Goal: Communication & Community: Ask a question

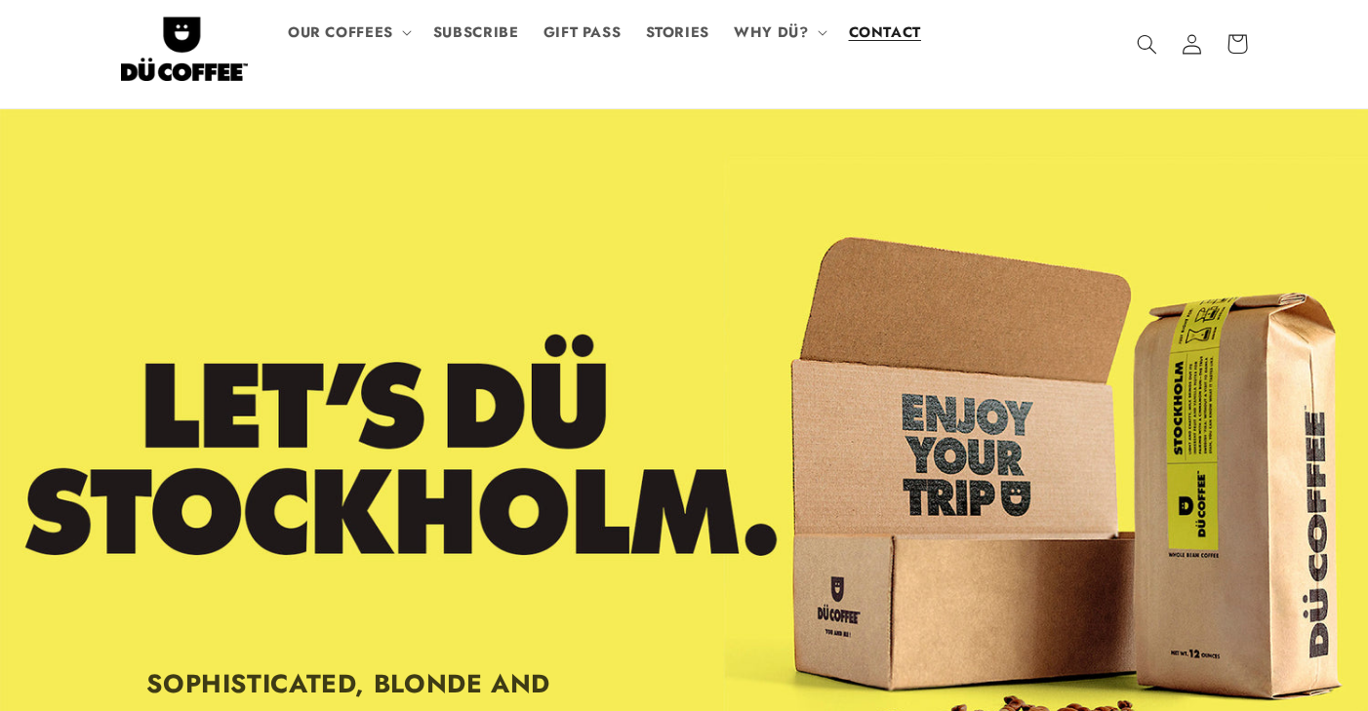
click at [892, 31] on span "CONTACT" at bounding box center [885, 32] width 72 height 19
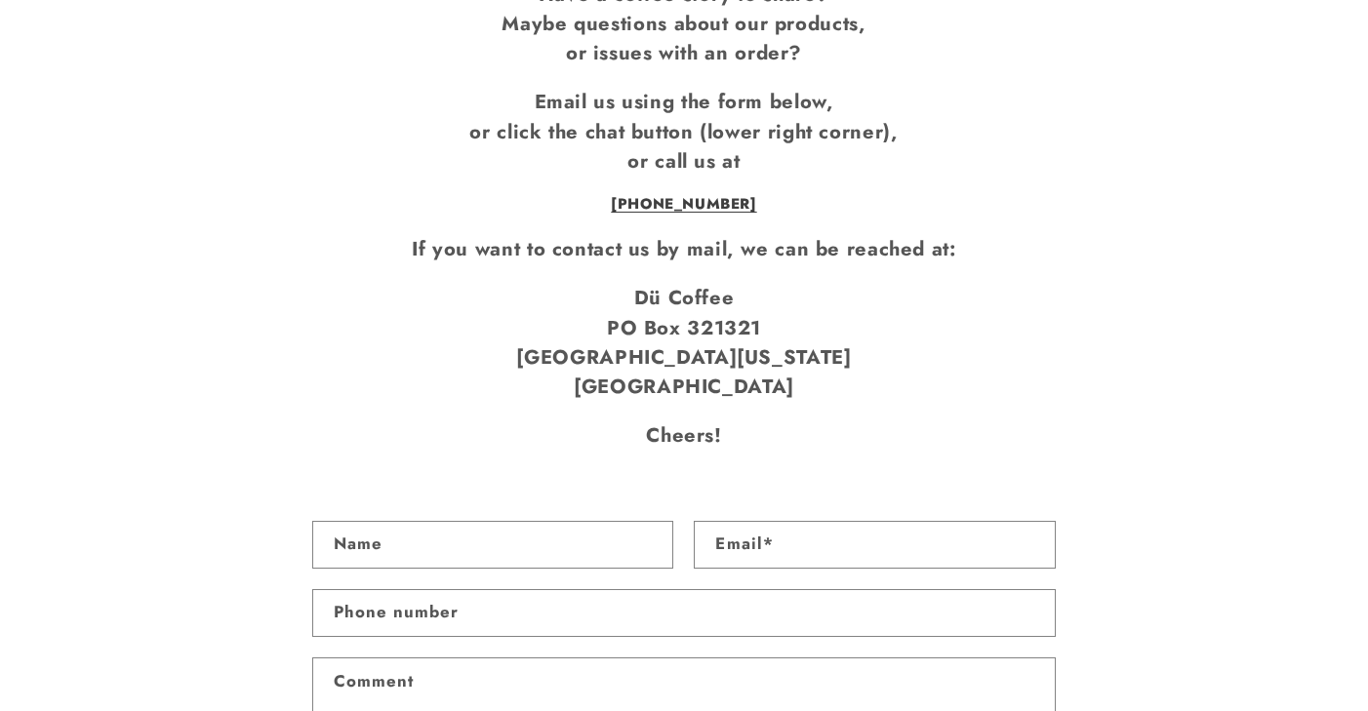
scroll to position [1091, 0]
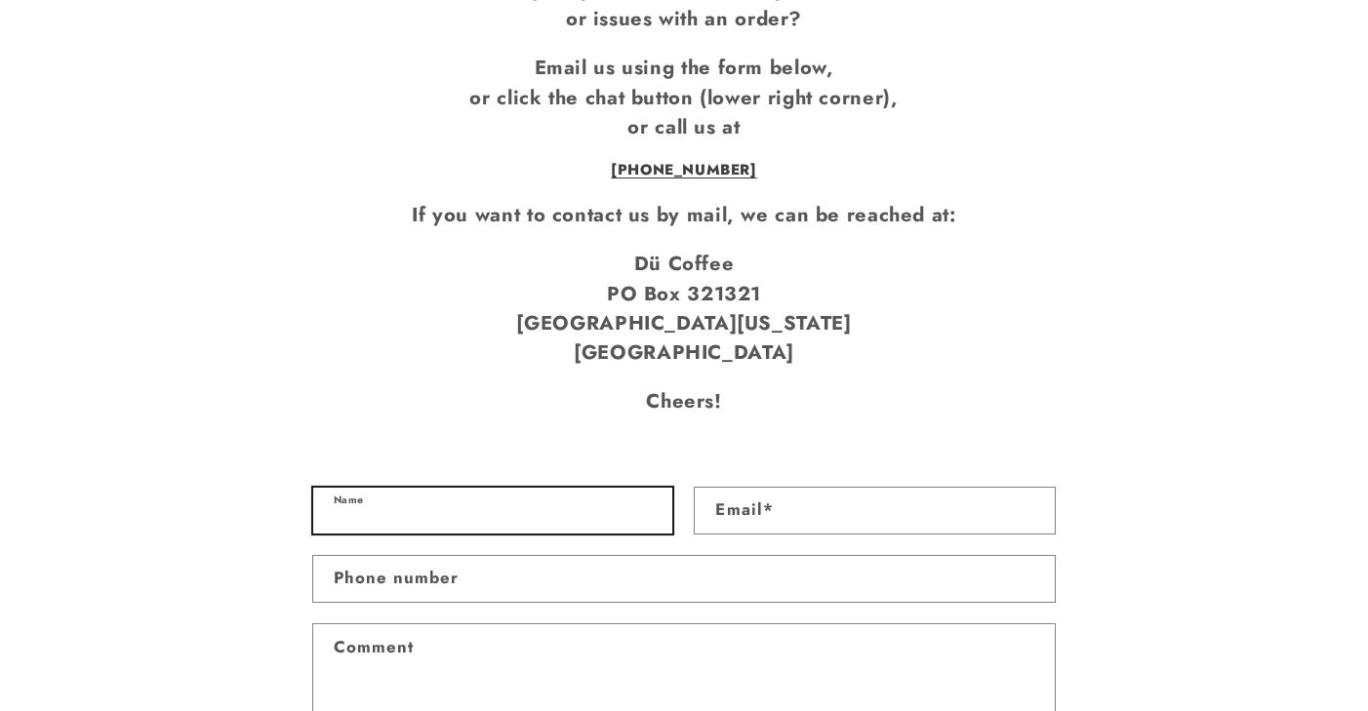
click at [385, 488] on input "Name" at bounding box center [493, 511] width 360 height 46
type input "[PERSON_NAME]"
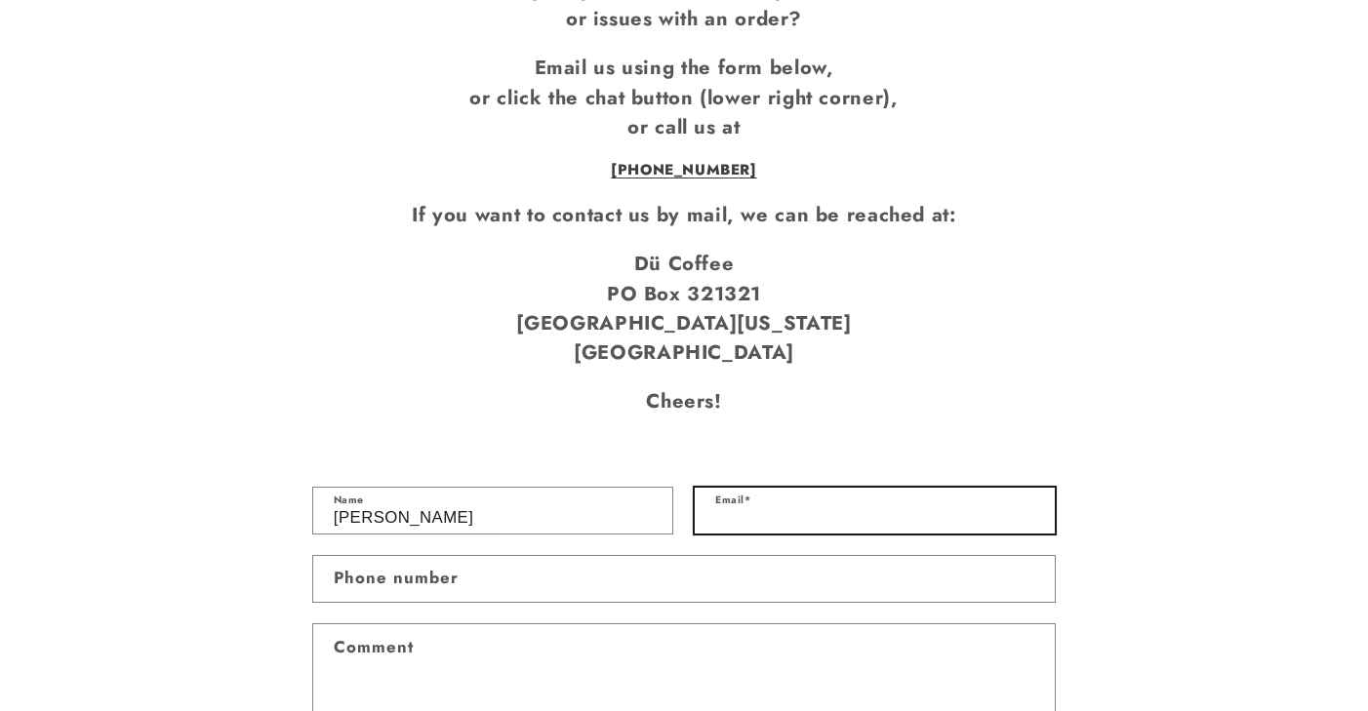
click at [801, 488] on input "Email *" at bounding box center [875, 511] width 360 height 46
type input "[EMAIL_ADDRESS][DOMAIN_NAME]"
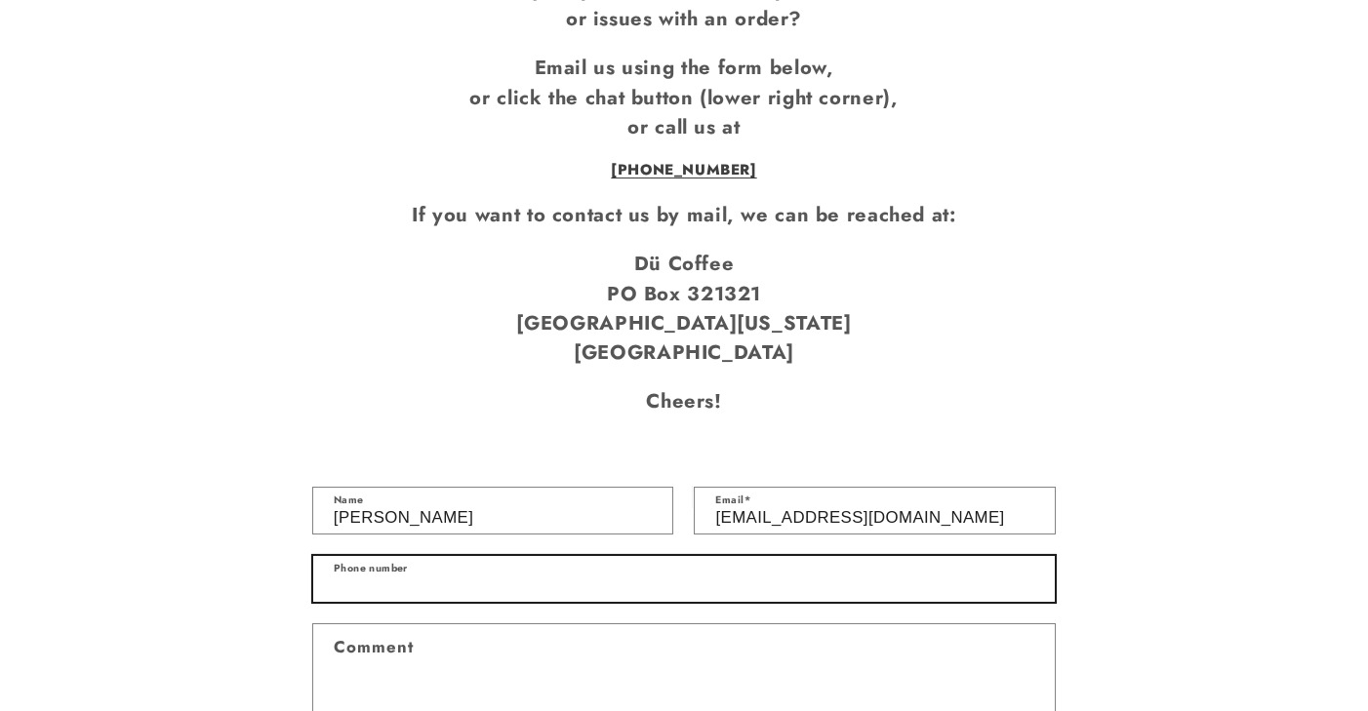
click at [677, 556] on input "Phone number" at bounding box center [683, 579] width 741 height 46
type input "4705309410"
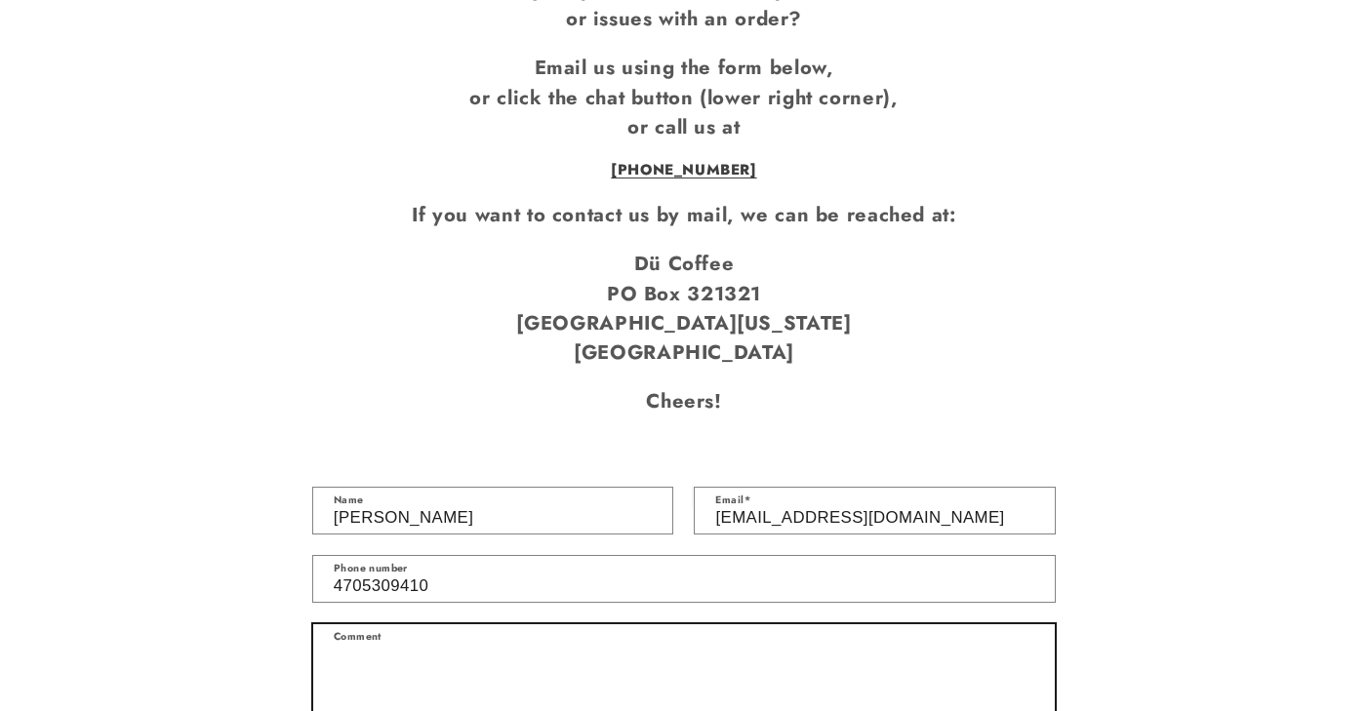
click at [476, 627] on textarea "Comment" at bounding box center [683, 675] width 741 height 102
paste textarea "CoRo Coffee Roastery"
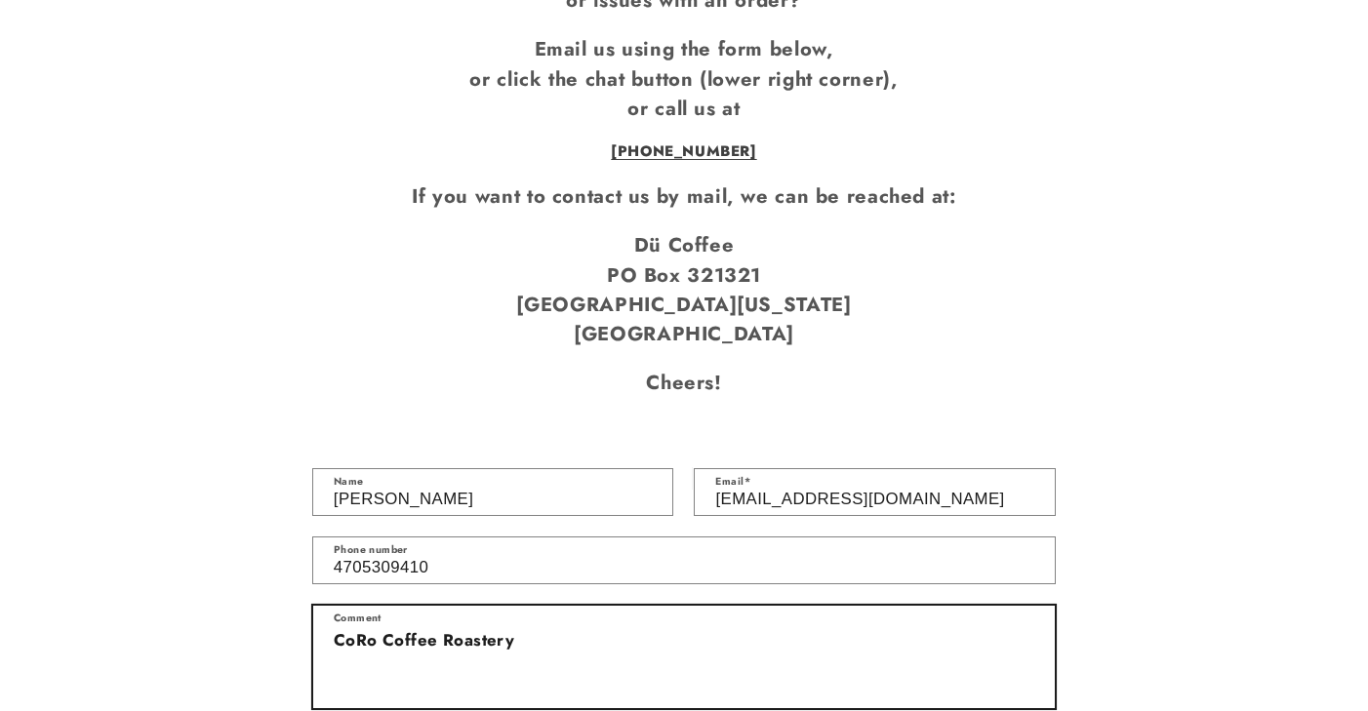
scroll to position [1116, 0]
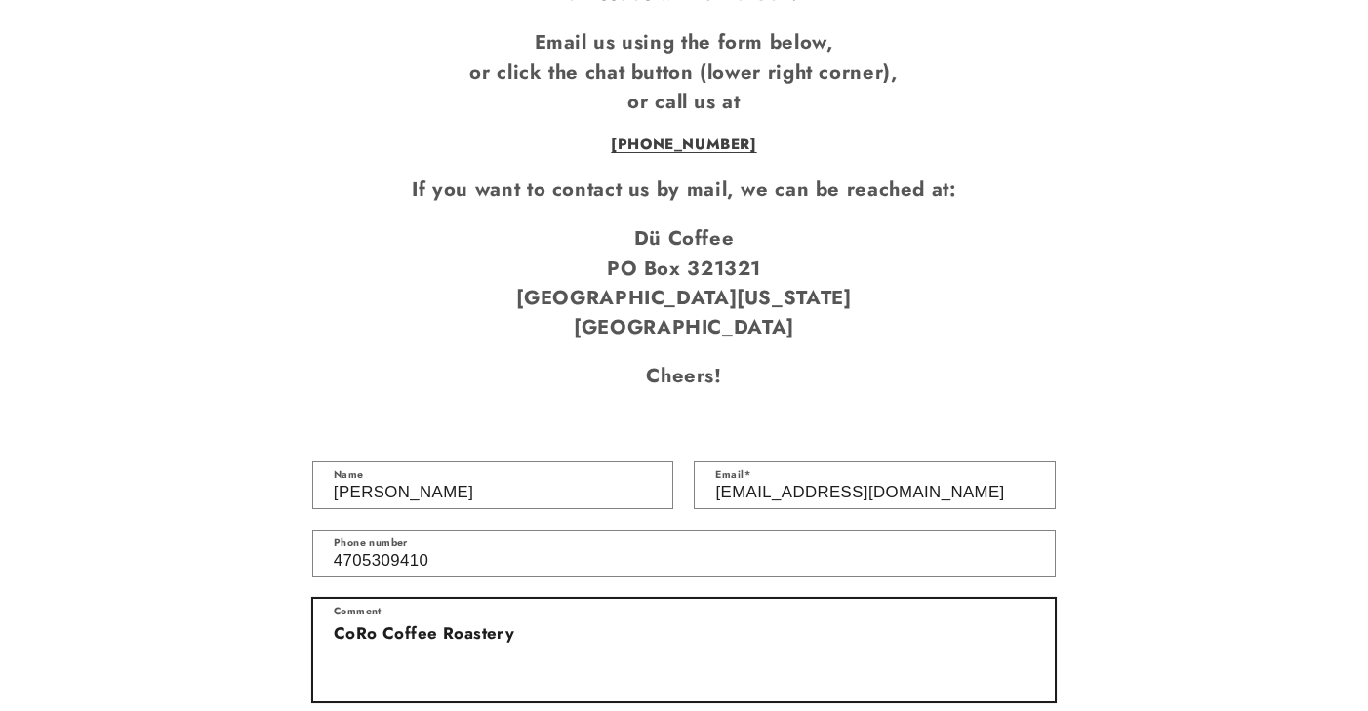
drag, startPoint x: 538, startPoint y: 618, endPoint x: 291, endPoint y: 595, distance: 248.9
click at [291, 595] on div "Contact form Saron Nigussie Name snigussie1@sarcocoffee.com Email * 4705309410 …" at bounding box center [684, 626] width 1368 height 401
paste textarea "Hi there, My name is Saron, and I’m an Ethiopian coffee importer working direct…"
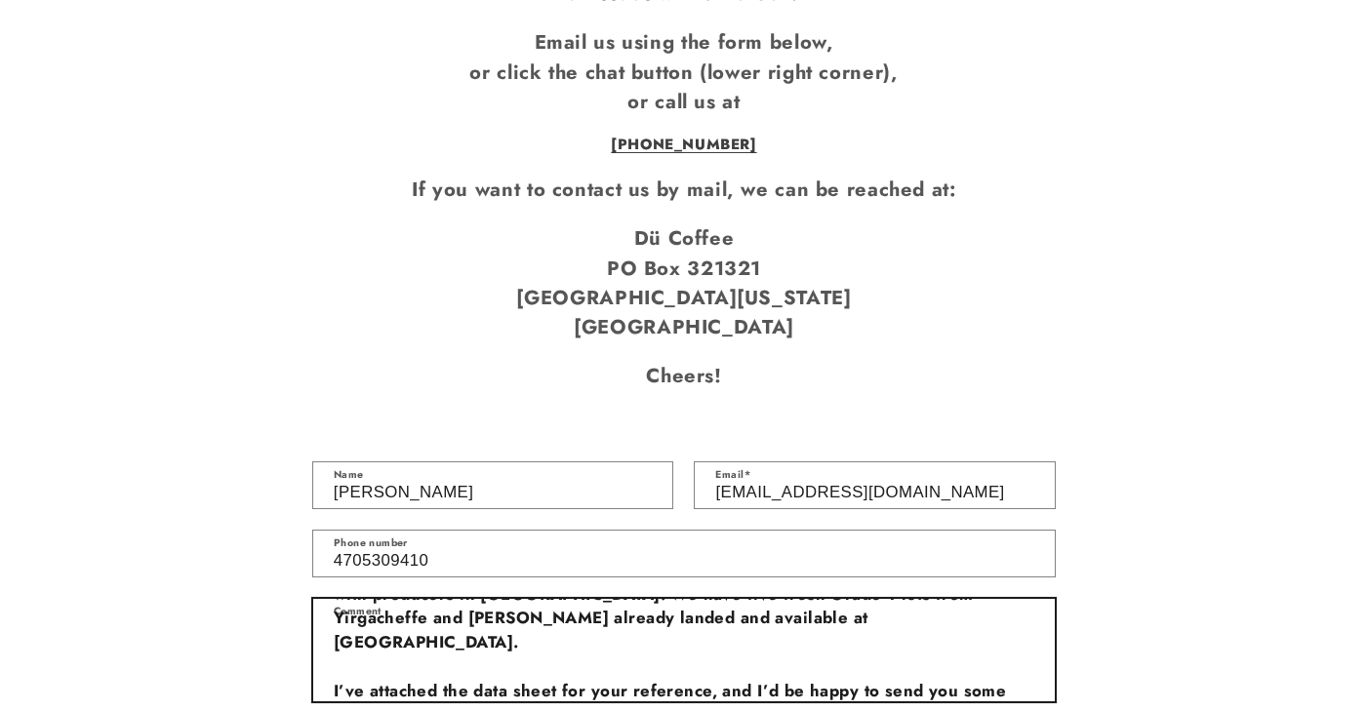
scroll to position [122, 0]
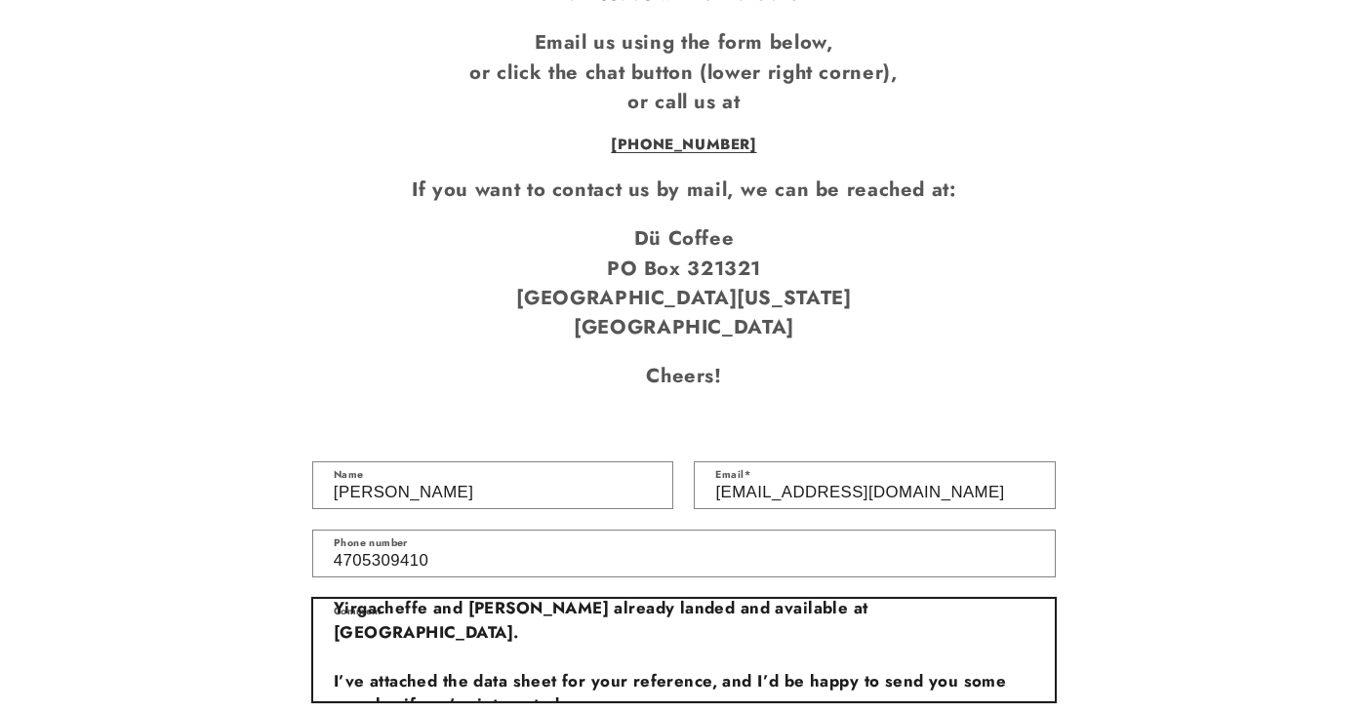
drag, startPoint x: 753, startPoint y: 649, endPoint x: 312, endPoint y: 624, distance: 441.6
click at [312, 624] on div "Hi there, My name is Saron, and I’m an Ethiopian coffee importer working direct…" at bounding box center [683, 650] width 743 height 104
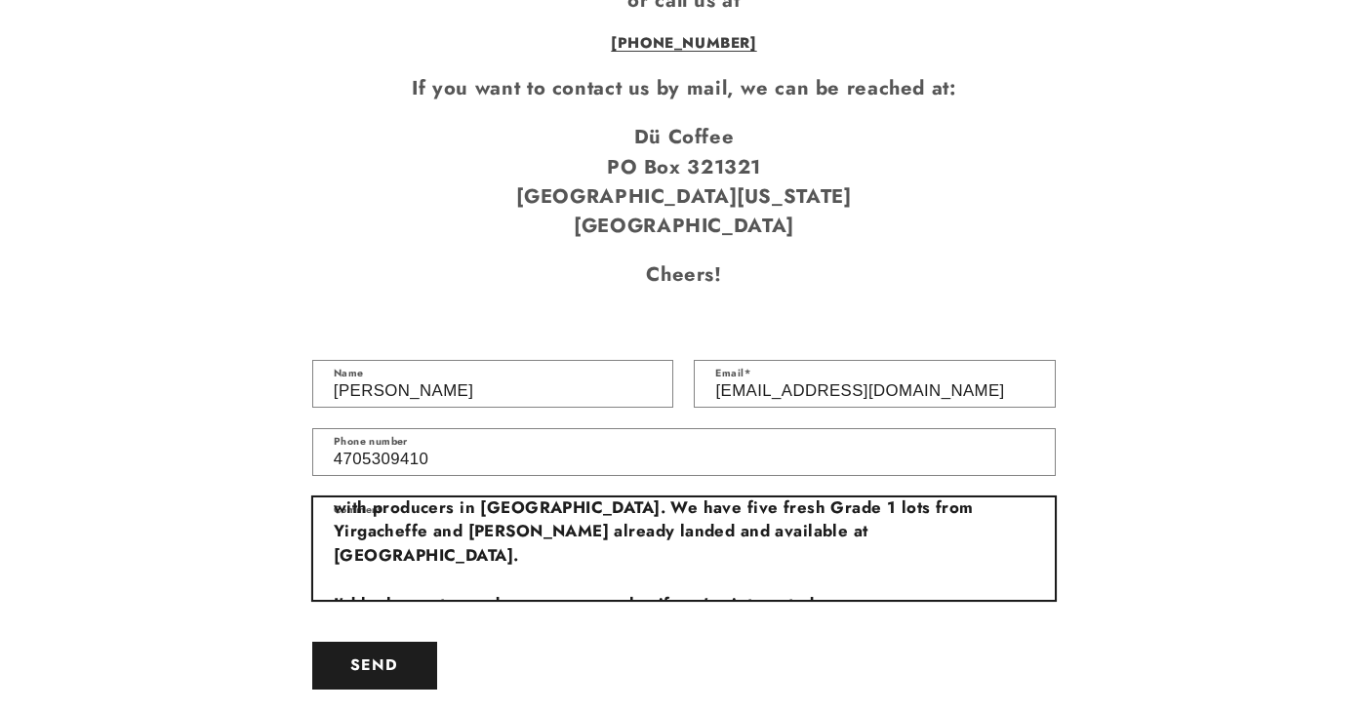
scroll to position [1350, 0]
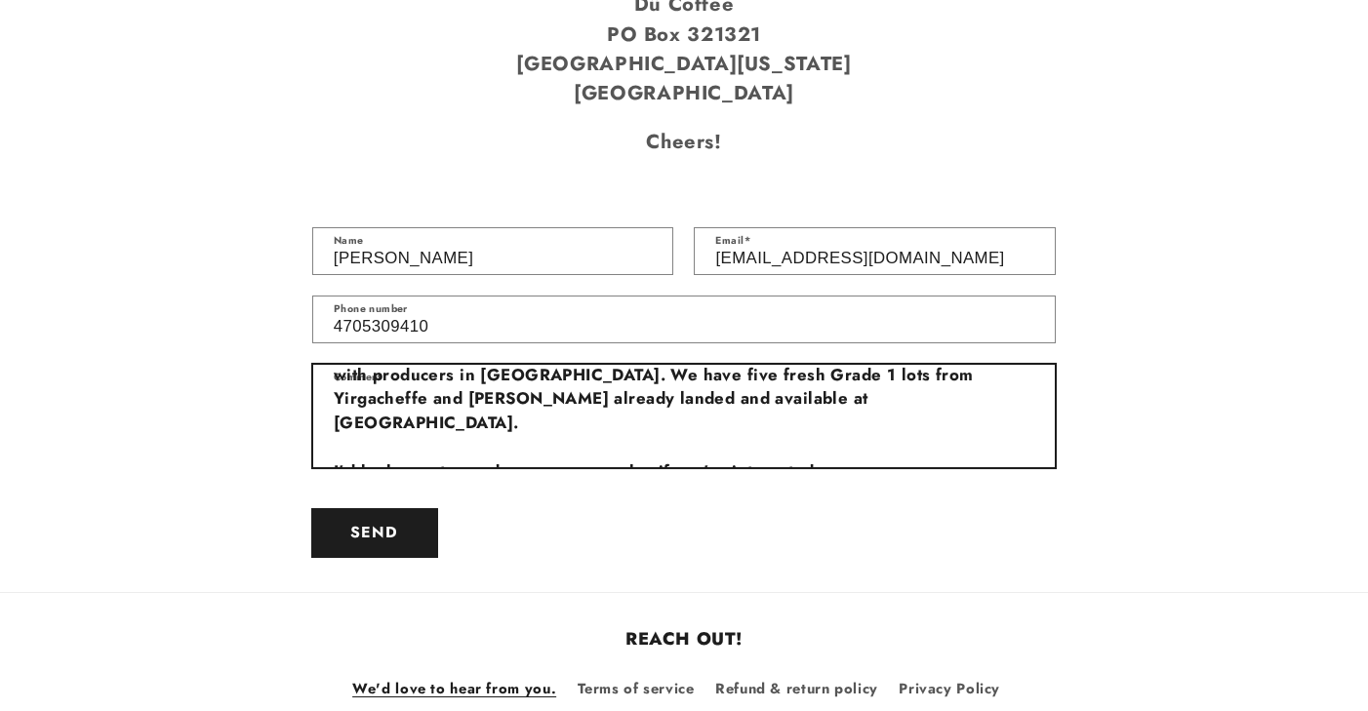
type textarea "Hi there, My name is Saron, and I’m an Ethiopian coffee importer working direct…"
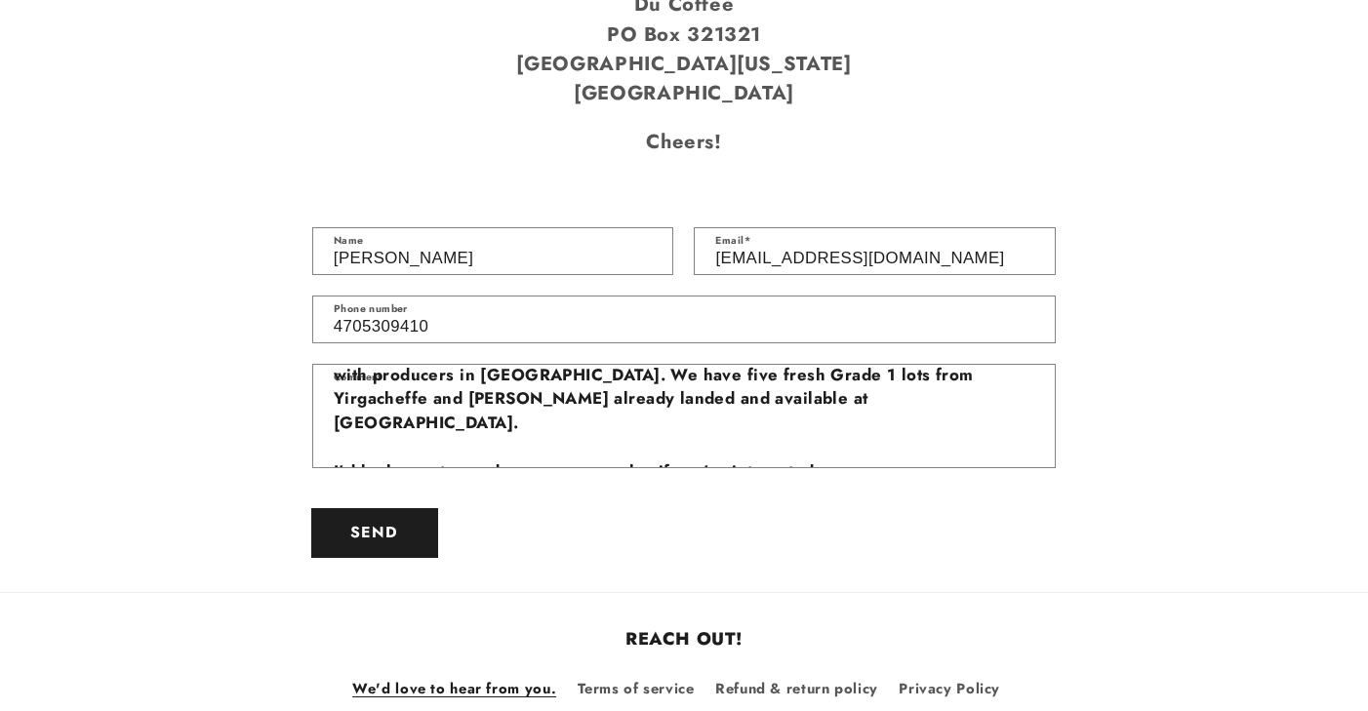
click at [387, 509] on button "Send" at bounding box center [374, 533] width 125 height 48
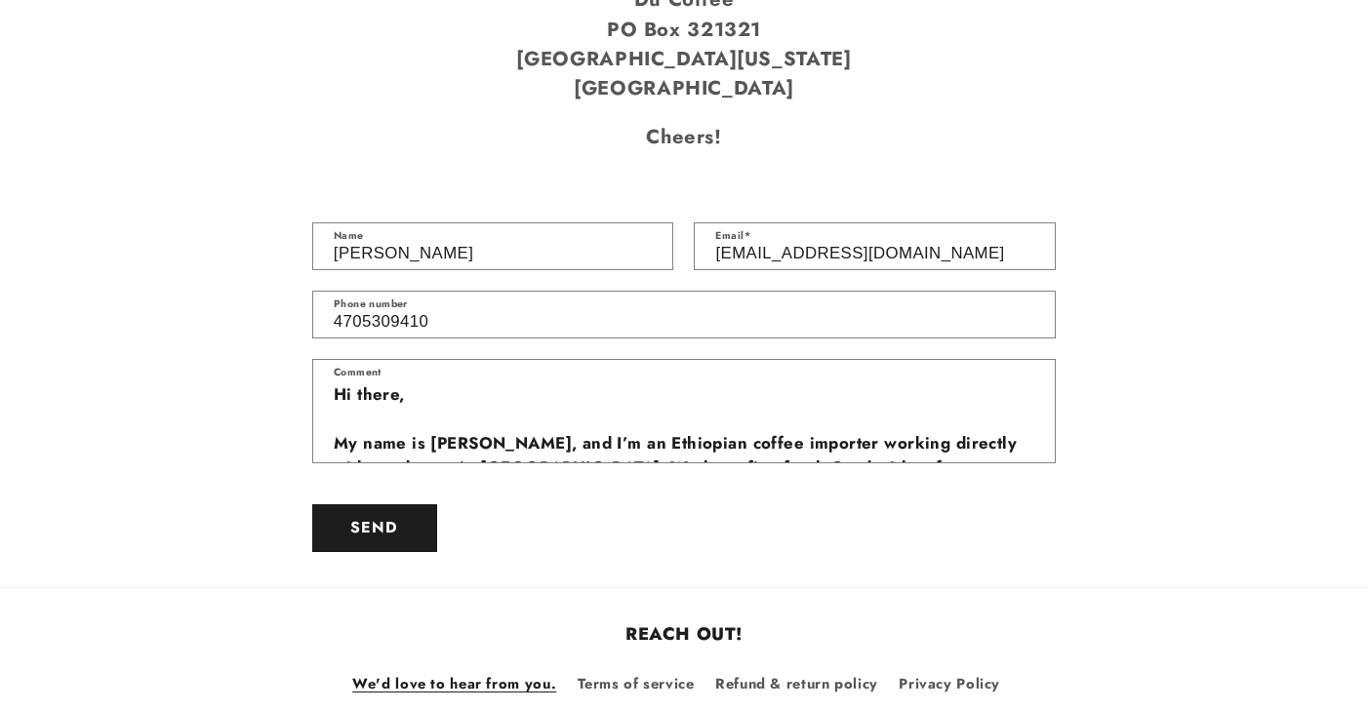
scroll to position [1350, 0]
